Goal: Task Accomplishment & Management: Complete application form

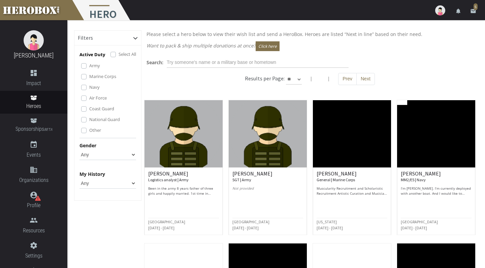
scroll to position [297, 0]
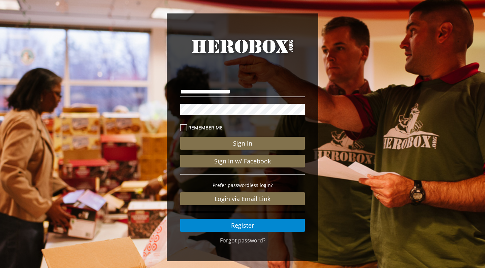
type input "**********"
click at [242, 143] on button "Sign In" at bounding box center [242, 143] width 125 height 13
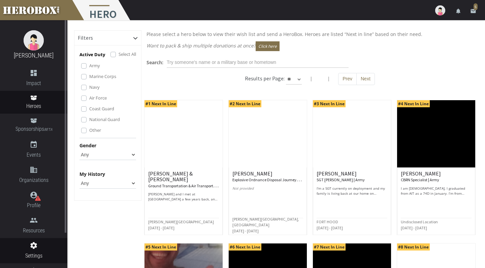
click at [34, 244] on icon "settings" at bounding box center [33, 246] width 67 height 8
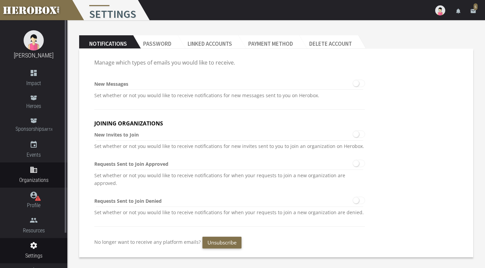
click at [26, 172] on icon "domain" at bounding box center [33, 170] width 67 height 8
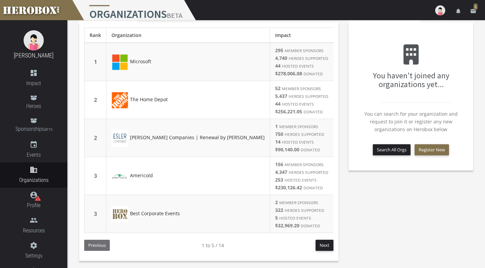
scroll to position [26, 0]
click at [438, 149] on button "Register New" at bounding box center [431, 149] width 34 height 11
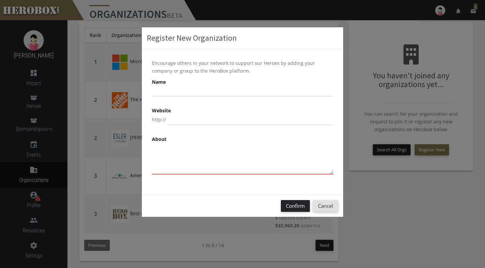
click at [327, 199] on div "Confirm Cancel" at bounding box center [242, 206] width 201 height 22
click at [325, 211] on button "Cancel" at bounding box center [325, 206] width 25 height 12
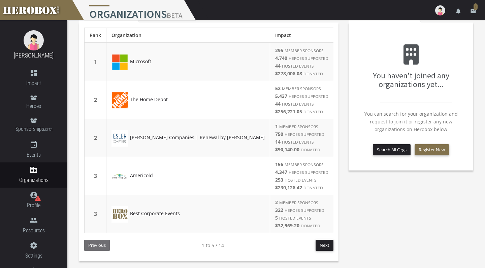
click at [388, 155] on div "You haven't joined any organizations yet... You can search for your organizatio…" at bounding box center [411, 97] width 114 height 138
click at [388, 147] on button "Search All Orgs" at bounding box center [392, 149] width 38 height 11
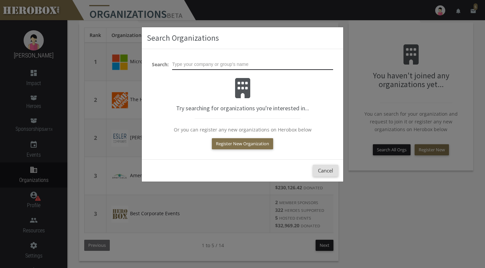
click at [261, 67] on input "text" at bounding box center [252, 64] width 161 height 11
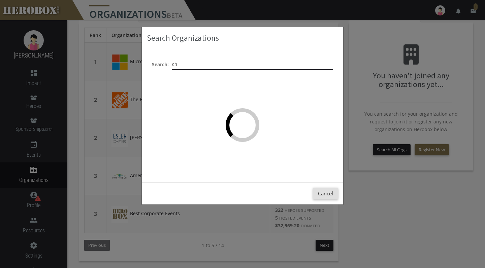
type input "c"
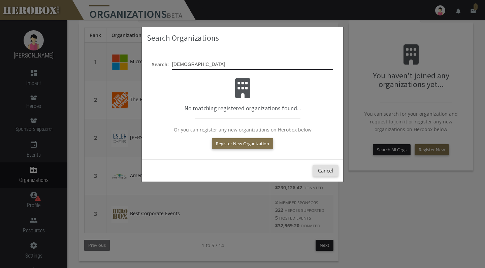
drag, startPoint x: 220, startPoint y: 64, endPoint x: 164, endPoint y: 59, distance: 55.9
click at [164, 59] on div "Search: [DEMOGRAPHIC_DATA] No matching registered organizations found... Or you…" at bounding box center [242, 104] width 201 height 110
drag, startPoint x: 187, startPoint y: 63, endPoint x: 150, endPoint y: 63, distance: 36.7
click at [150, 63] on div "Search: grace fellowship" at bounding box center [242, 64] width 191 height 11
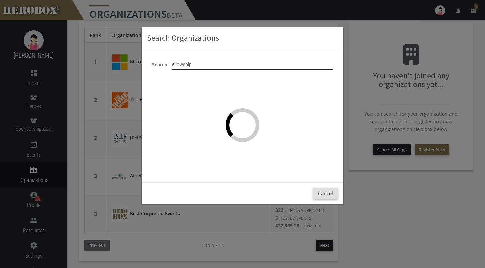
type input "fellowship"
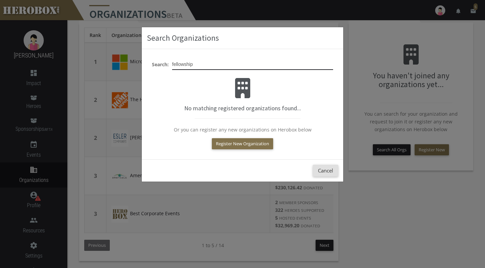
drag, startPoint x: 199, startPoint y: 62, endPoint x: 141, endPoint y: 64, distance: 58.6
click at [141, 64] on div "Search Organizations Search: fellowship No matching registered organizations fo…" at bounding box center [242, 134] width 485 height 268
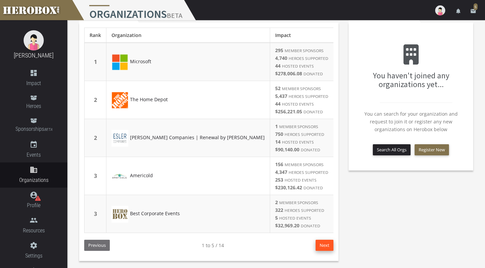
click at [329, 244] on button "Next" at bounding box center [324, 245] width 18 height 11
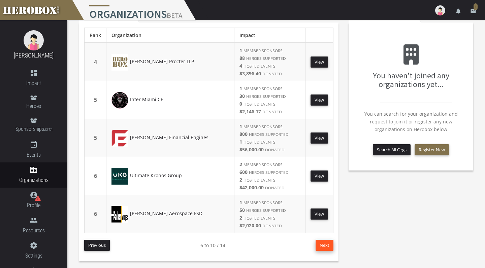
click at [324, 247] on button "Next" at bounding box center [324, 245] width 18 height 11
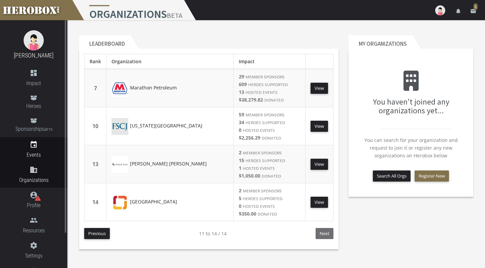
click at [26, 153] on span "Events" at bounding box center [33, 155] width 67 height 8
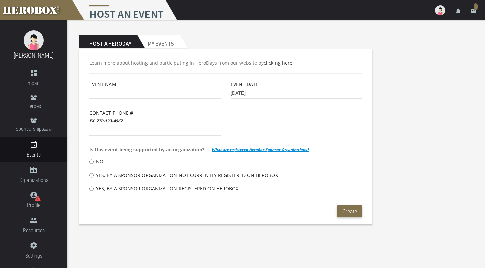
click at [274, 64] on link "clicking here" at bounding box center [278, 63] width 29 height 6
click at [259, 150] on b "What are registered HeroBox Sponsor Organizations?" at bounding box center [259, 150] width 97 height 8
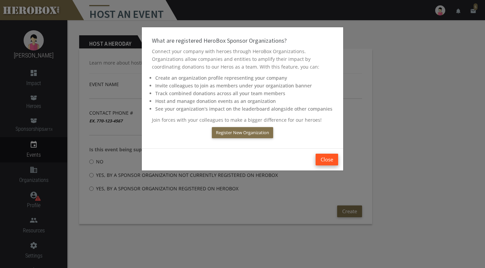
click at [329, 162] on button "Close" at bounding box center [326, 160] width 23 height 12
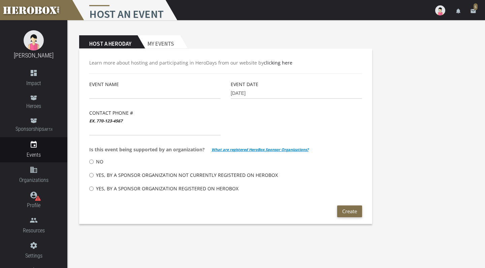
click at [95, 162] on label "No" at bounding box center [96, 161] width 14 height 13
click at [94, 162] on input "No" at bounding box center [91, 162] width 4 height 11
radio input "****"
type input "SGT Hero Day"
click at [249, 96] on input "[DATE]" at bounding box center [296, 93] width 131 height 11
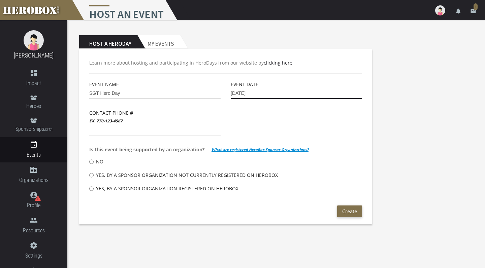
drag, startPoint x: 262, startPoint y: 97, endPoint x: 185, endPoint y: 92, distance: 77.9
click at [185, 92] on div "Event Name SGT Hero Day Event Date [DATE] Contact Phone # ex. [PHONE_NUMBER] Is…" at bounding box center [225, 142] width 283 height 125
type input "[DATE]"
click at [181, 117] on div "Contact Phone # ex. [PHONE_NUMBER]" at bounding box center [154, 122] width 131 height 27
type input "7174951021"
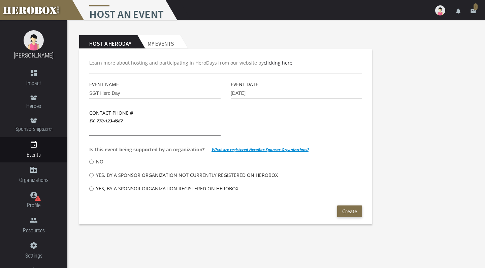
type input "7174951021"
click at [352, 210] on button "Create" at bounding box center [349, 212] width 25 height 12
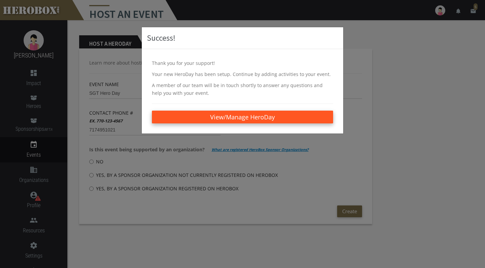
click at [241, 123] on link "View/Manage HeroDay" at bounding box center [242, 117] width 181 height 13
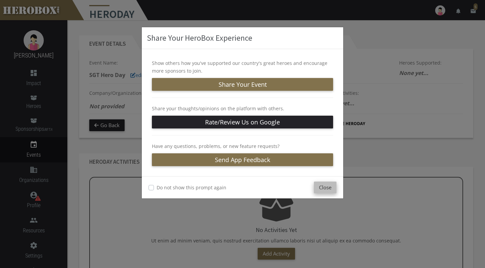
click at [325, 191] on button "Close" at bounding box center [325, 188] width 23 height 12
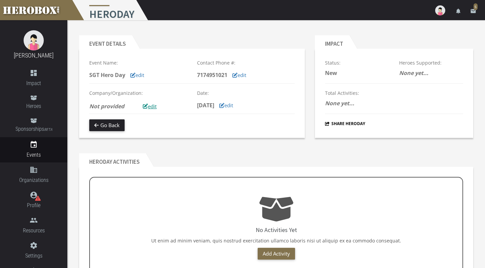
click at [143, 105] on button "edit" at bounding box center [150, 107] width 24 height 12
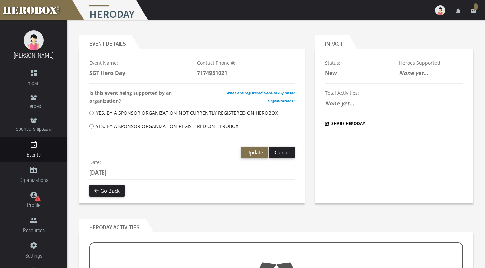
click at [165, 113] on label "Yes, by a Sponsor Organization not currently registered on HeroBox" at bounding box center [183, 112] width 189 height 13
click at [94, 113] on input "Yes, by a Sponsor Organization not currently registered on HeroBox" at bounding box center [91, 113] width 4 height 11
radio input "****"
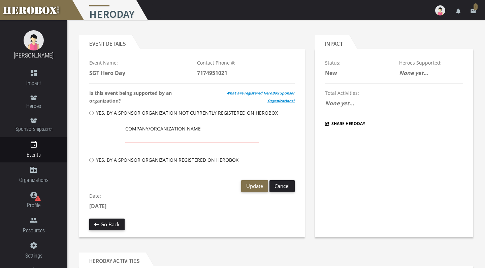
click at [162, 137] on input "text" at bounding box center [192, 138] width 134 height 11
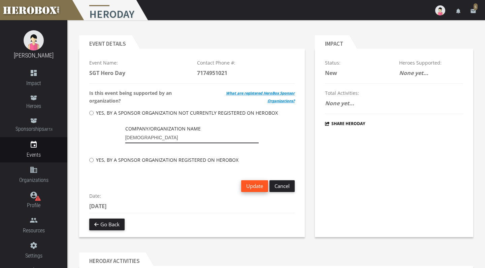
type input "[DEMOGRAPHIC_DATA]"
click at [255, 186] on span "Update" at bounding box center [254, 186] width 17 height 7
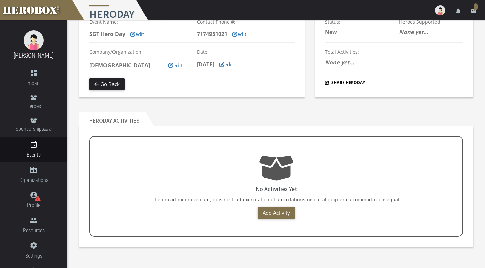
scroll to position [41, 0]
click at [275, 217] on link "Add Activity" at bounding box center [276, 213] width 37 height 12
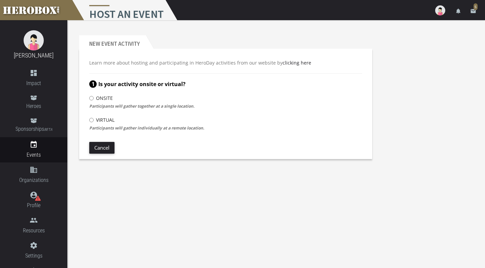
click at [106, 96] on label "Onsite" at bounding box center [101, 98] width 24 height 13
click at [94, 96] on input "Onsite" at bounding box center [91, 98] width 4 height 11
radio input "****"
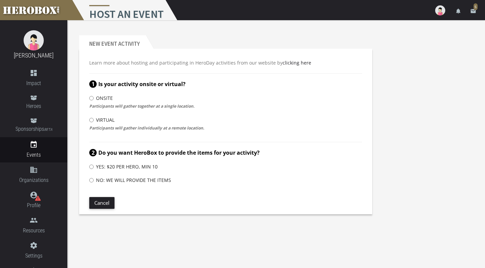
click at [152, 180] on label "No: We will provide the items" at bounding box center [130, 180] width 82 height 13
click at [94, 180] on input "No: We will provide the items" at bounding box center [91, 180] width 4 height 11
radio input "****"
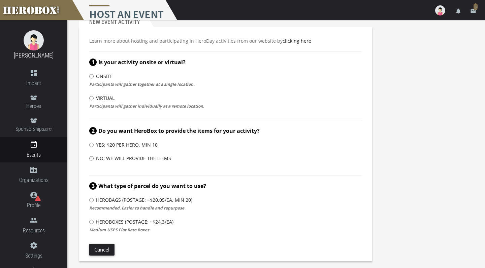
scroll to position [22, 0]
click at [126, 204] on label "HeroBags (Postage: ~$20.05/ea, min 20)" at bounding box center [140, 200] width 103 height 13
click at [94, 204] on input "HeroBags (Postage: ~$20.05/ea, min 20)" at bounding box center [91, 200] width 4 height 11
radio input "****"
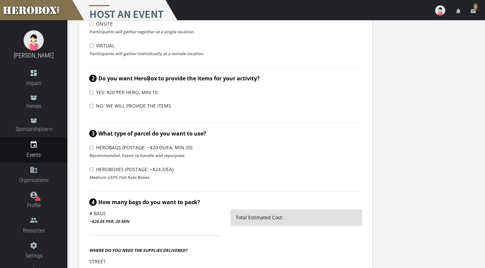
scroll to position [41, 0]
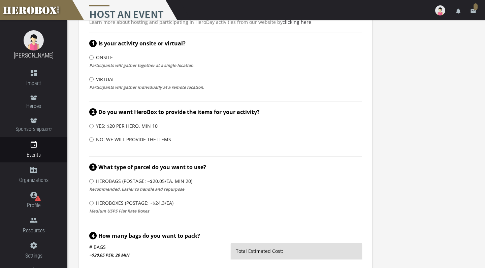
click at [120, 126] on label "Yes: $20 per hero, Min 10" at bounding box center [123, 126] width 68 height 13
click at [94, 126] on input "Yes: $20 per hero, Min 10" at bounding box center [91, 126] width 4 height 11
radio input "****"
radio input "*****"
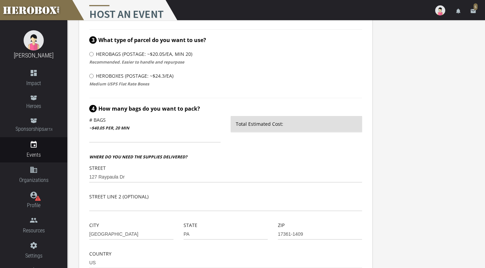
scroll to position [131, 0]
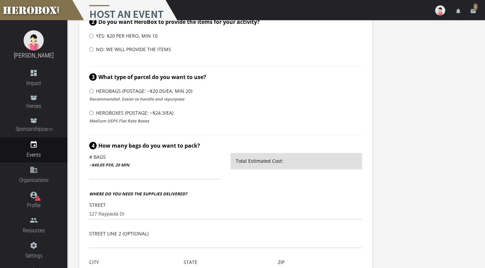
click at [110, 115] on label "HeroBoxes (Postage: ~$24.3/ea)" at bounding box center [131, 112] width 84 height 13
click at [94, 115] on input "HeroBoxes (Postage: ~$24.3/ea)" at bounding box center [91, 113] width 4 height 11
radio input "****"
click at [116, 91] on label "HeroBags (Postage: ~$20.05/ea, min 20)" at bounding box center [140, 91] width 103 height 13
click at [94, 91] on input "HeroBags (Postage: ~$20.05/ea, min 20)" at bounding box center [91, 91] width 4 height 11
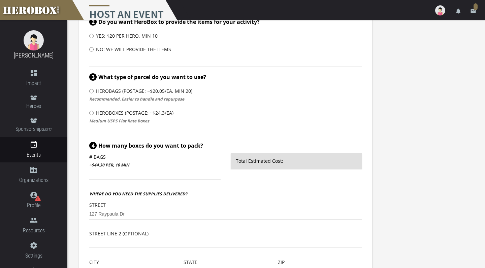
radio input "****"
radio input "*****"
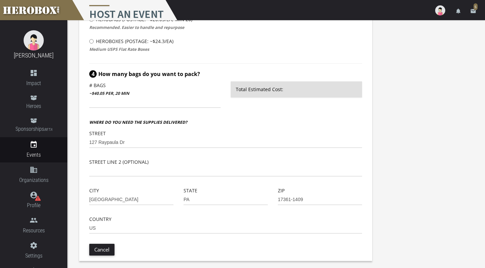
scroll to position [203, 0]
click at [205, 101] on input "number" at bounding box center [154, 102] width 131 height 11
type input "20"
click at [260, 115] on div "Total Estimated Cost: $801" at bounding box center [296, 99] width 141 height 37
click at [343, 250] on button "Checkout" at bounding box center [346, 250] width 32 height 12
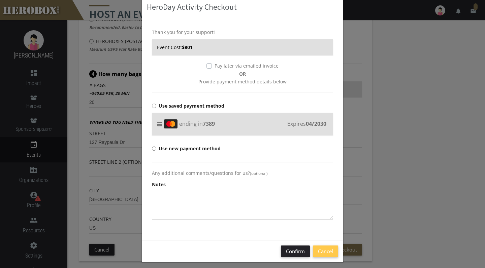
scroll to position [32, 0]
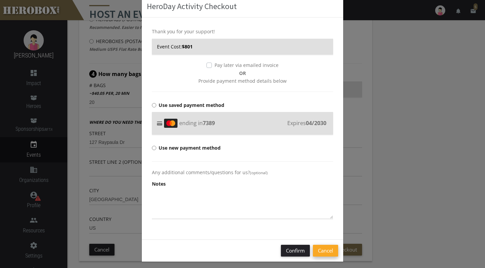
click at [326, 250] on button "Cancel" at bounding box center [325, 251] width 25 height 12
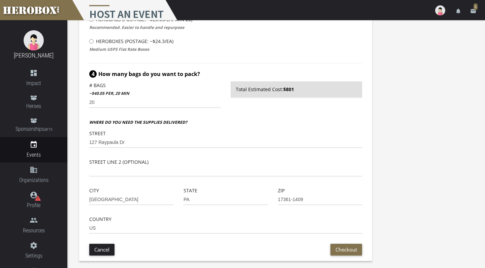
scroll to position [203, 0]
click at [104, 251] on button "Cancel" at bounding box center [101, 250] width 25 height 12
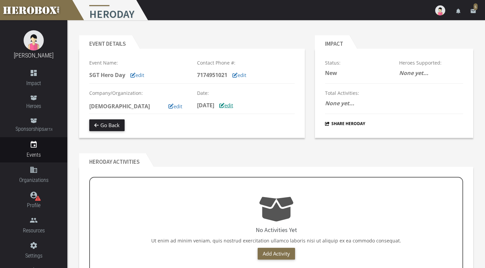
click at [238, 105] on button "edit" at bounding box center [226, 106] width 24 height 12
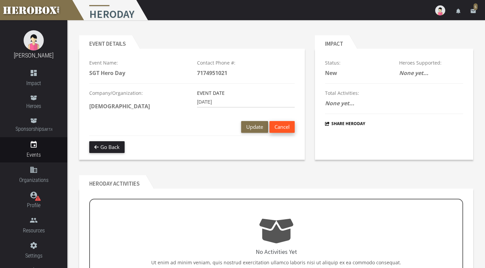
click at [279, 130] on button "Cancel" at bounding box center [281, 127] width 25 height 12
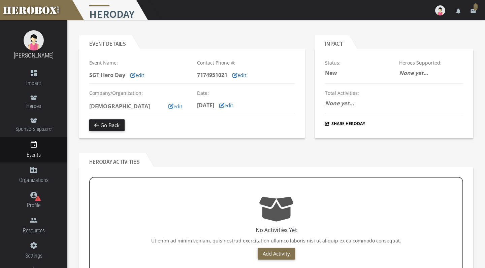
click at [265, 99] on div "Date: [DATE] edit" at bounding box center [246, 101] width 108 height 24
click at [238, 108] on button "edit" at bounding box center [226, 106] width 24 height 12
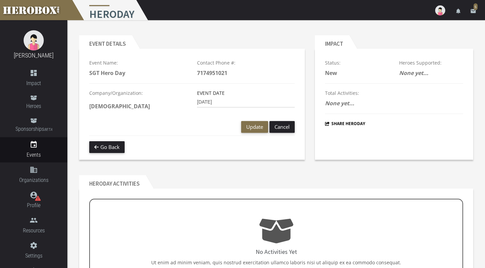
click at [102, 163] on div "Event Details Event Name: SGT Hero Day Contact Phone #: 7174951021" at bounding box center [192, 97] width 236 height 135
click at [118, 142] on button "Go Back" at bounding box center [106, 147] width 35 height 12
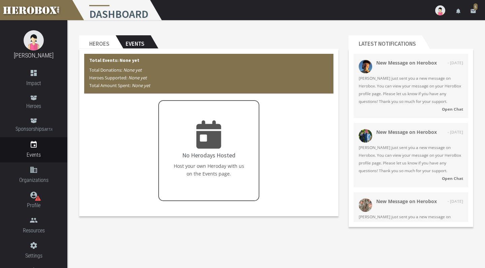
click at [140, 46] on h2 "Events" at bounding box center [132, 41] width 35 height 13
click at [100, 45] on h2 "Heroes" at bounding box center [97, 41] width 36 height 13
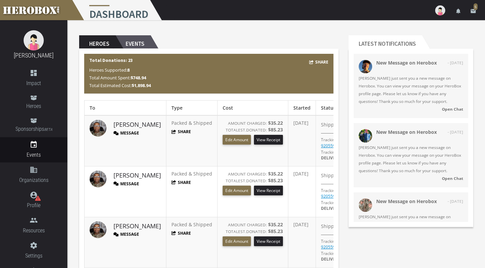
click at [138, 41] on h2 "Events" at bounding box center [132, 41] width 35 height 13
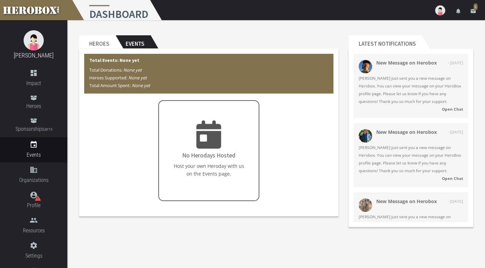
click at [208, 146] on icon at bounding box center [208, 135] width 25 height 28
click at [96, 46] on h2 "Heroes" at bounding box center [97, 41] width 36 height 13
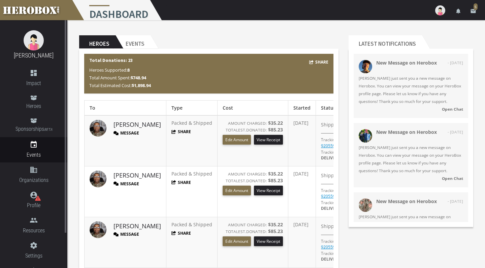
click at [34, 155] on span "Events" at bounding box center [33, 155] width 67 height 8
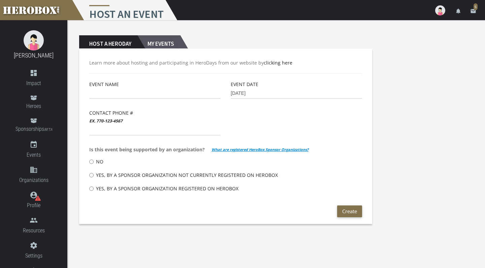
click at [158, 44] on h2 "My Events" at bounding box center [158, 41] width 43 height 13
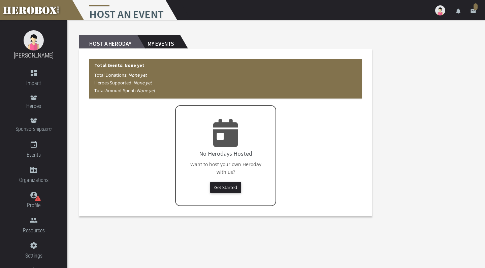
click at [111, 46] on h2 "Host a Heroday" at bounding box center [108, 41] width 58 height 13
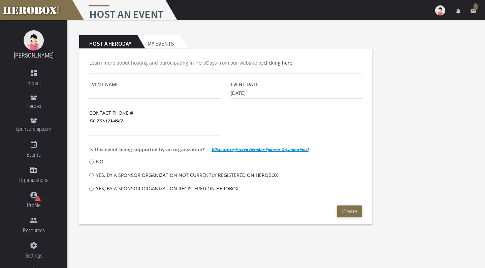
click at [278, 65] on link "clicking here" at bounding box center [278, 63] width 29 height 6
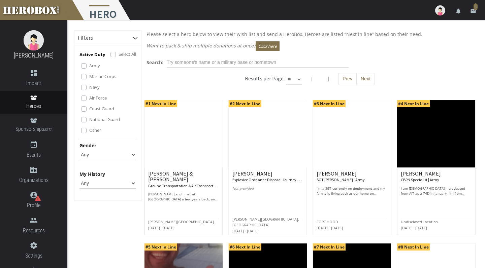
drag, startPoint x: 464, startPoint y: 2, endPoint x: 433, endPoint y: -35, distance: 47.8
click at [433, 0] on html "menu Hero settings Settings lock Logout notifications email 5 LeAnn Richards da…" at bounding box center [242, 134] width 485 height 268
